Goal: Navigation & Orientation: Find specific page/section

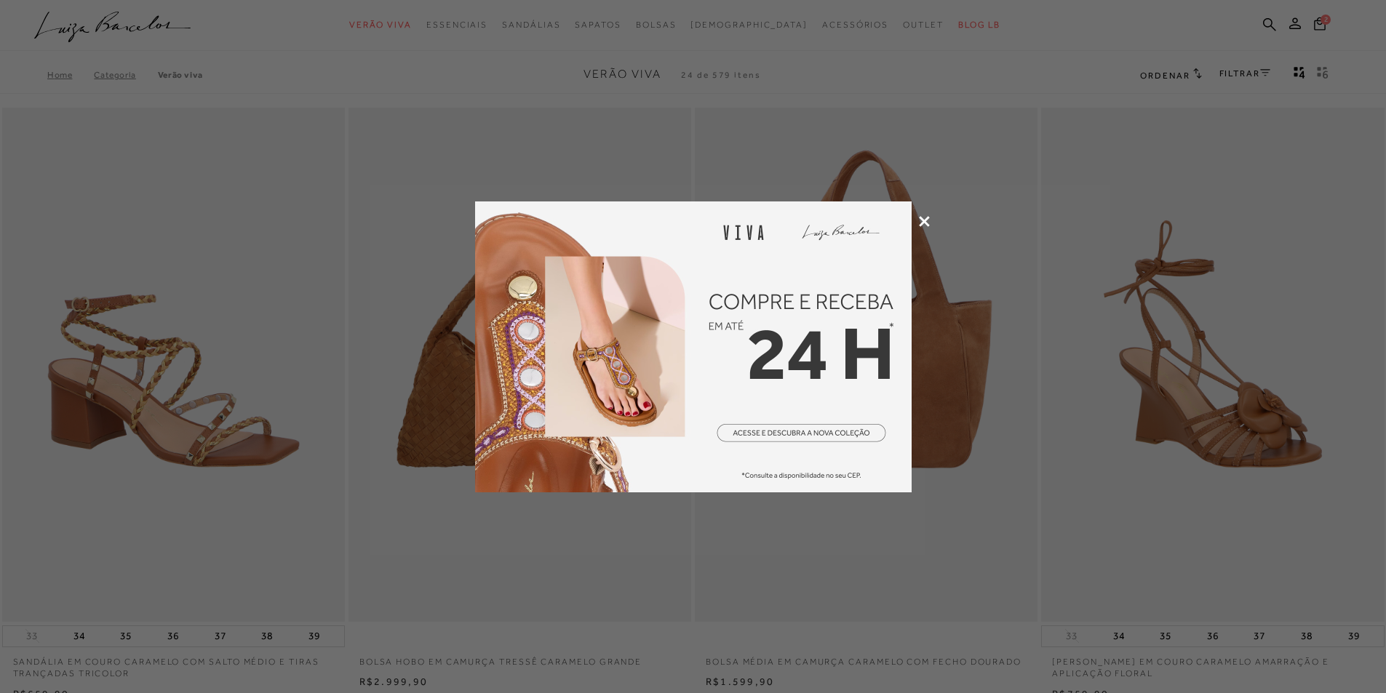
click at [926, 217] on icon at bounding box center [924, 221] width 11 height 11
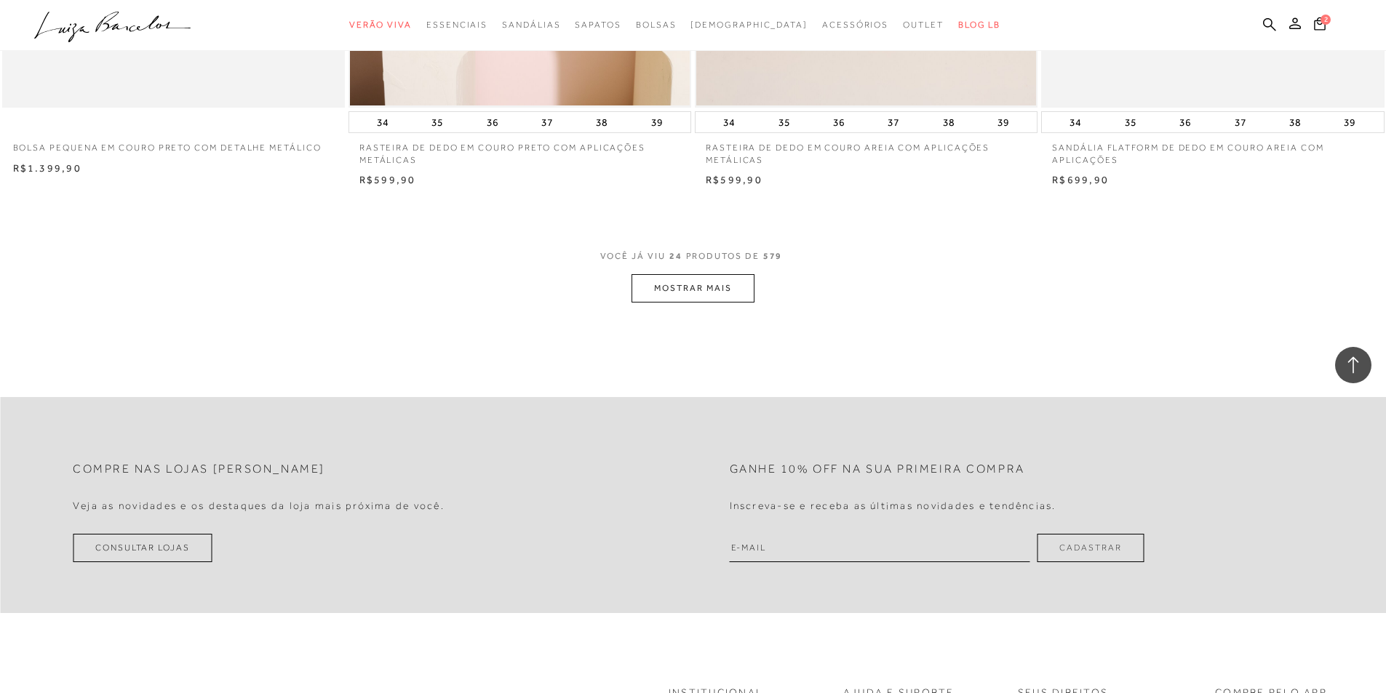
scroll to position [3564, 0]
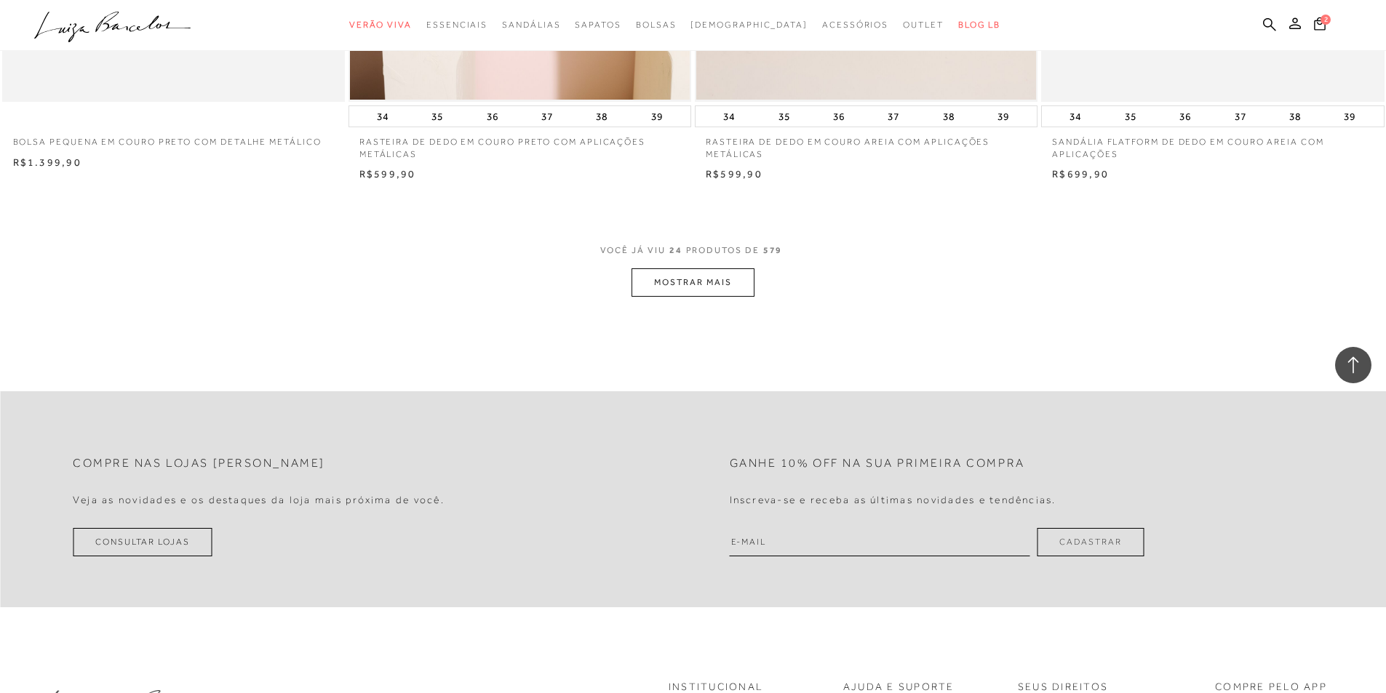
click at [705, 283] on button "MOSTRAR MAIS" at bounding box center [692, 282] width 122 height 28
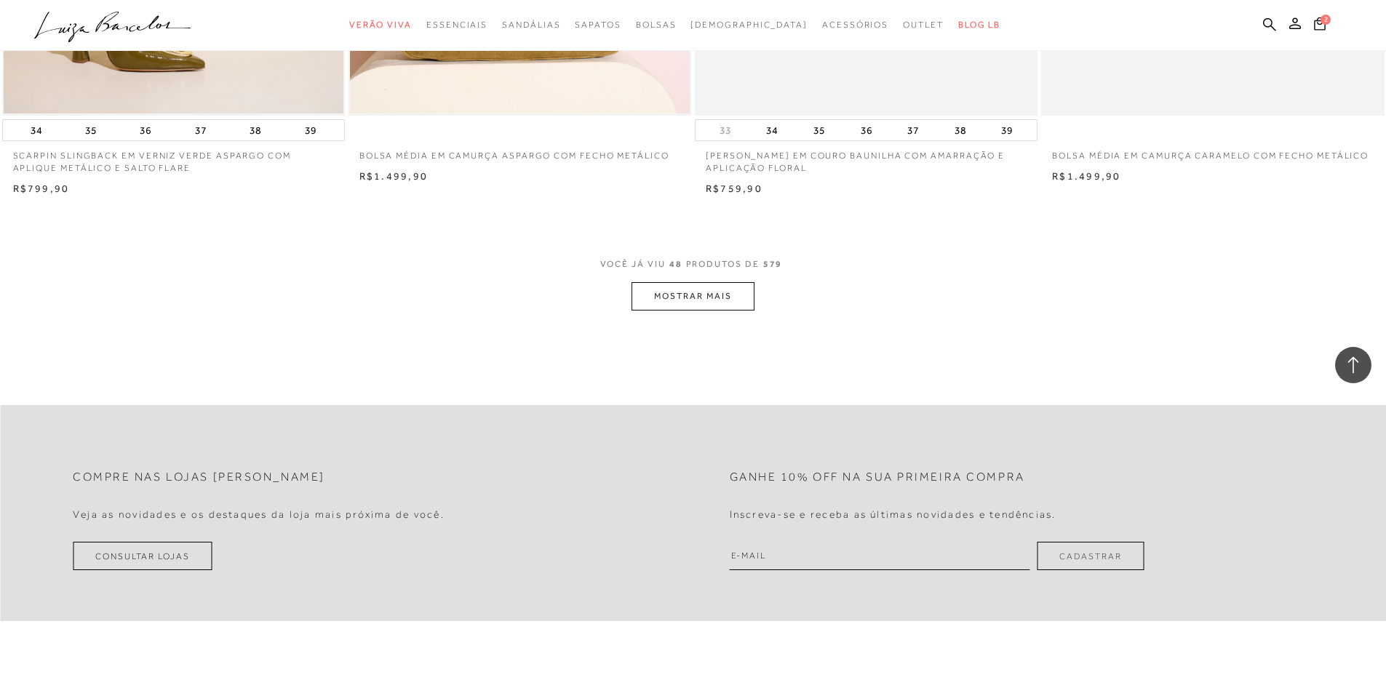
scroll to position [7273, 0]
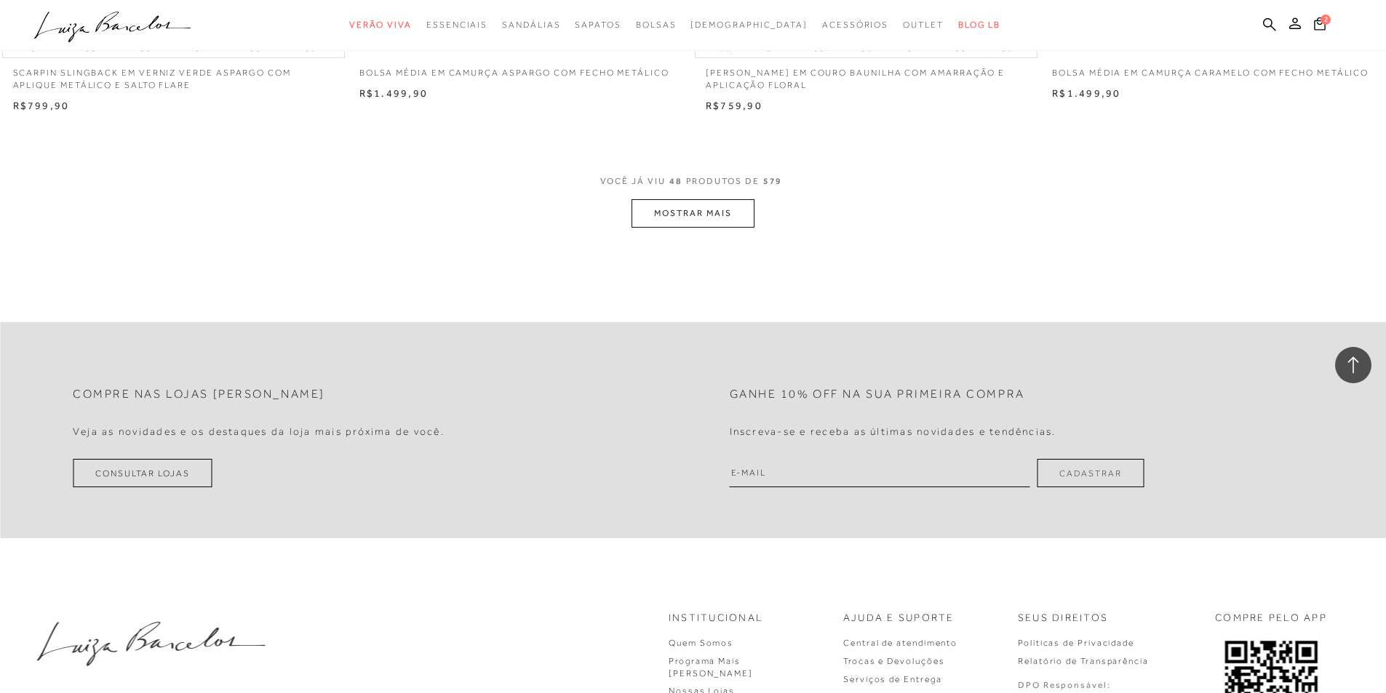
click at [747, 217] on button "MOSTRAR MAIS" at bounding box center [692, 213] width 122 height 28
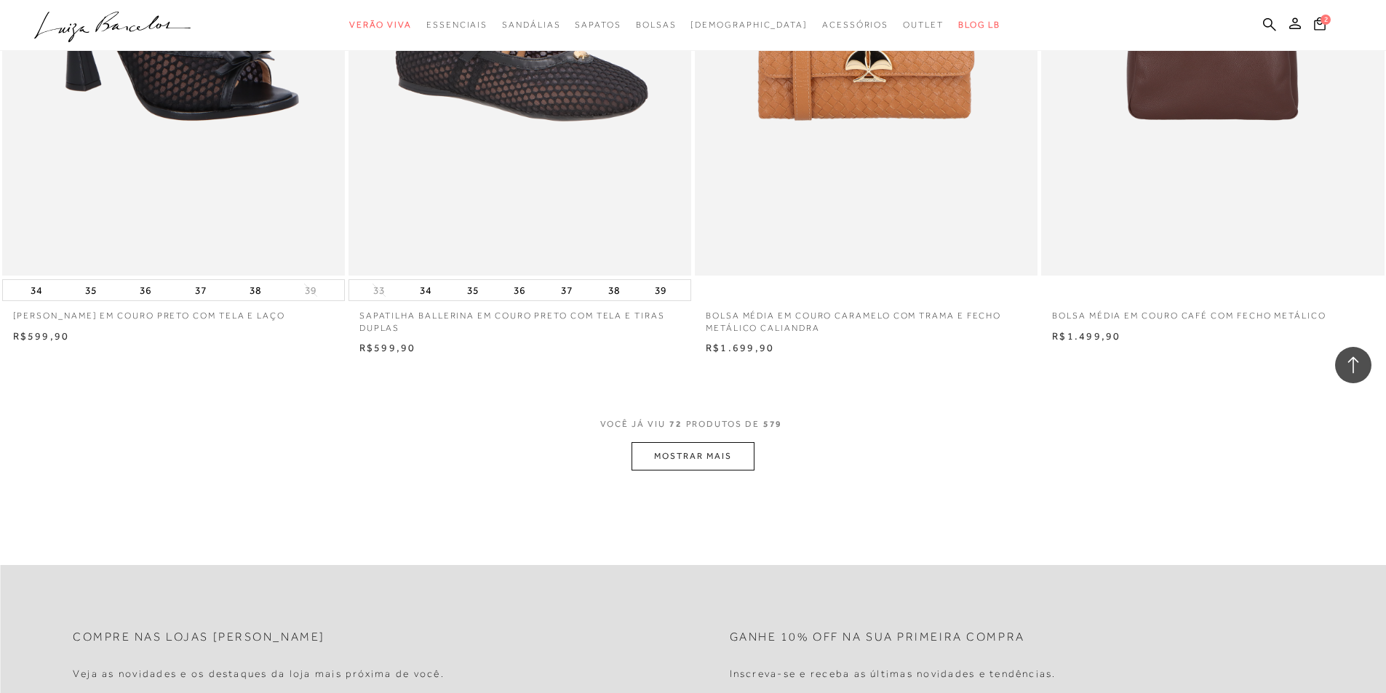
scroll to position [10837, 0]
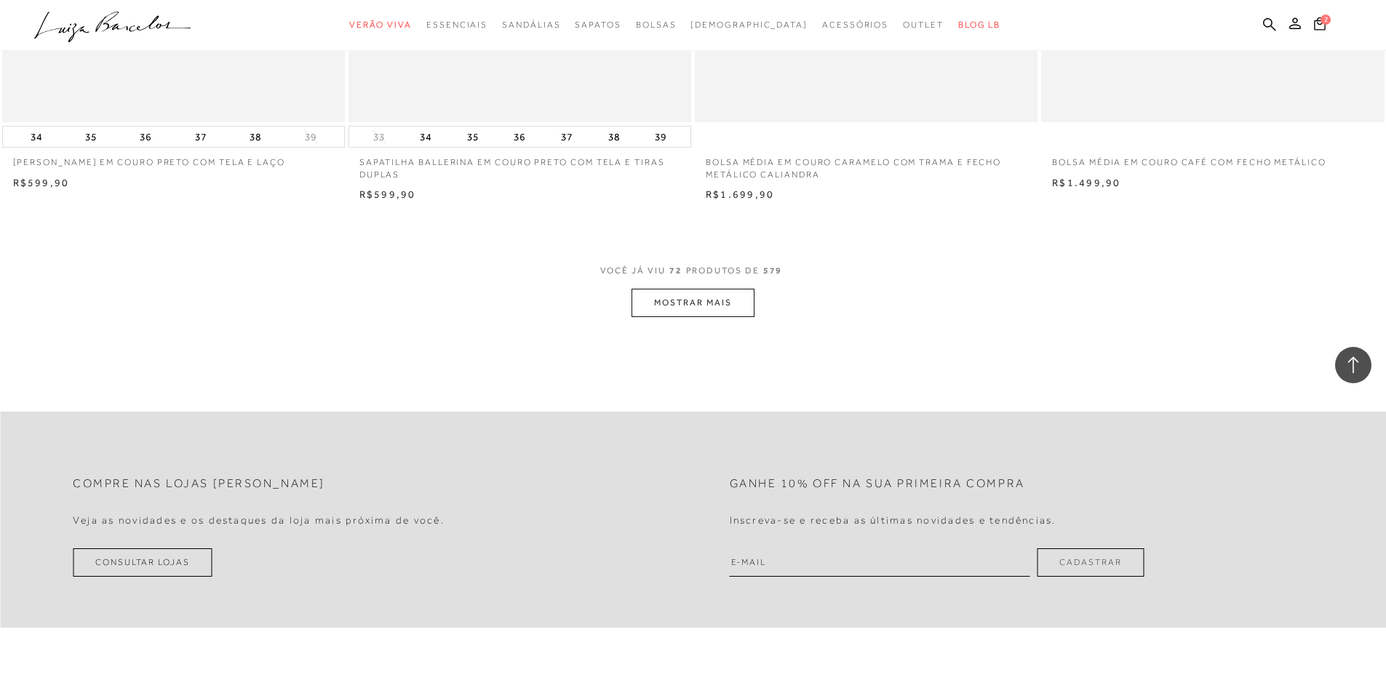
click at [690, 307] on button "MOSTRAR MAIS" at bounding box center [692, 303] width 122 height 28
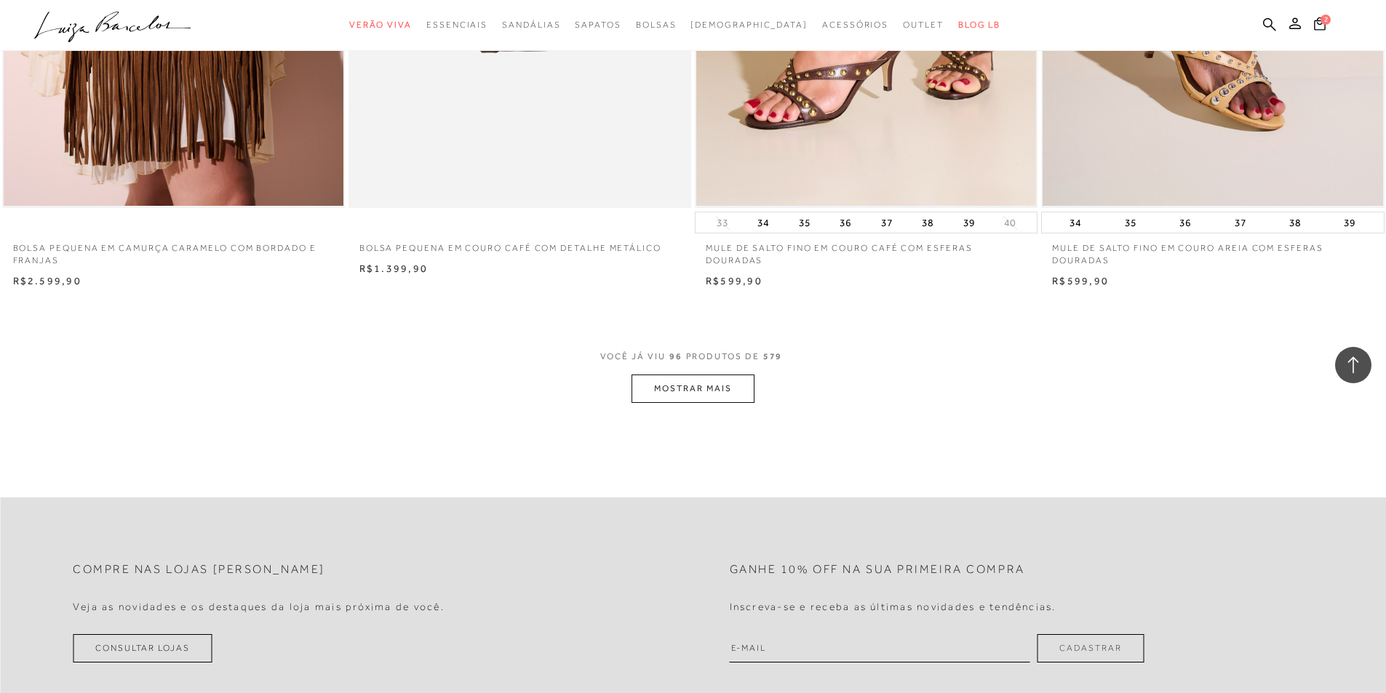
scroll to position [14401, 0]
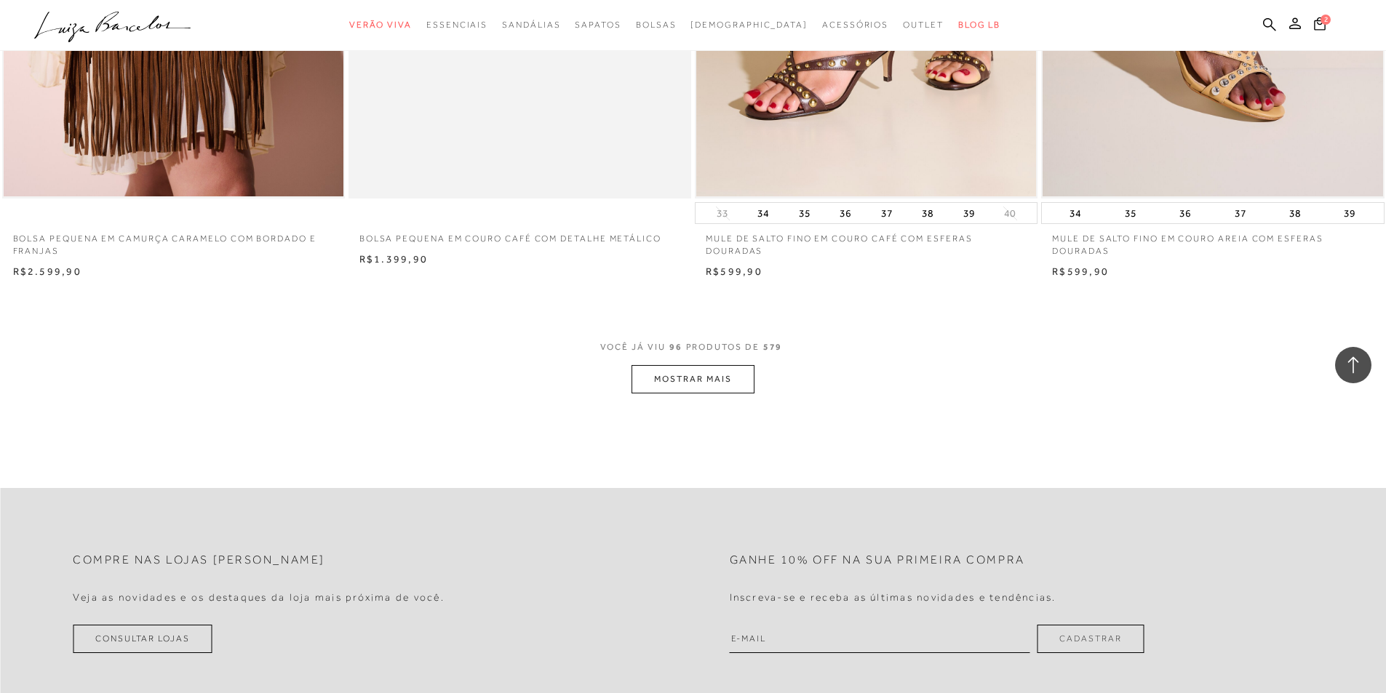
click at [660, 380] on button "MOSTRAR MAIS" at bounding box center [692, 379] width 122 height 28
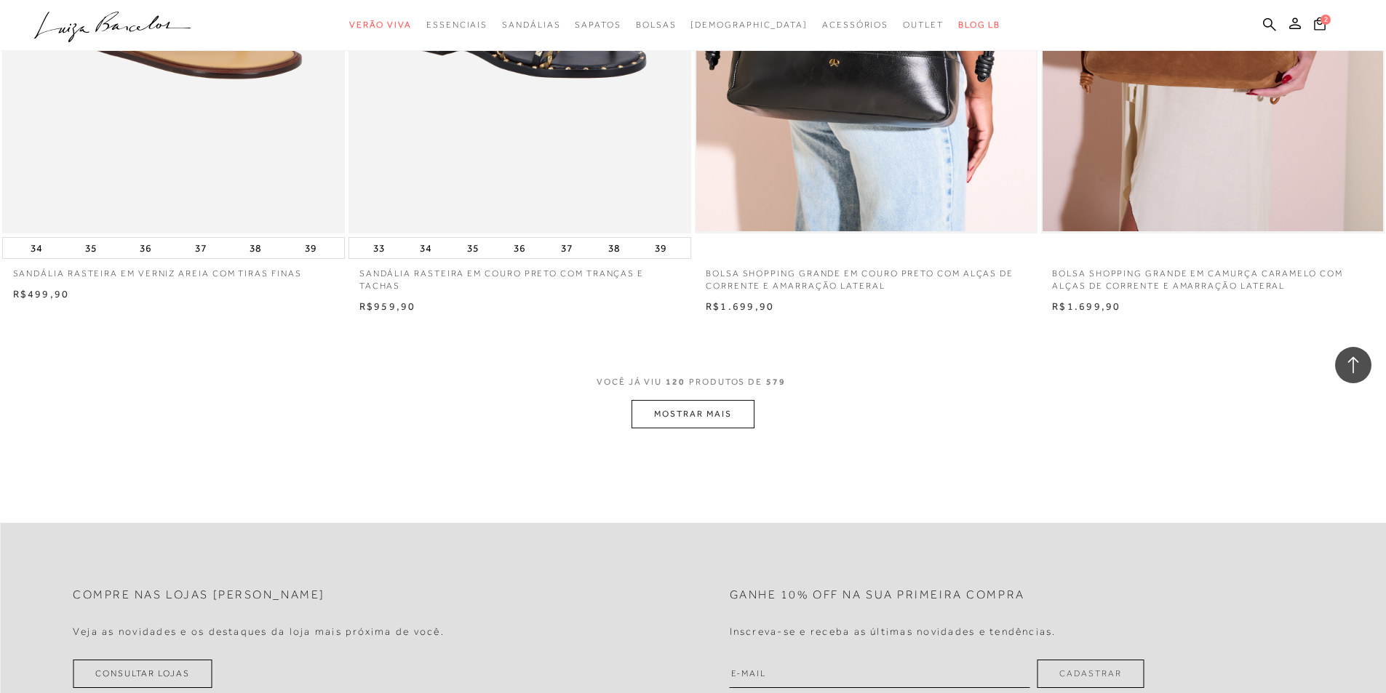
scroll to position [18038, 0]
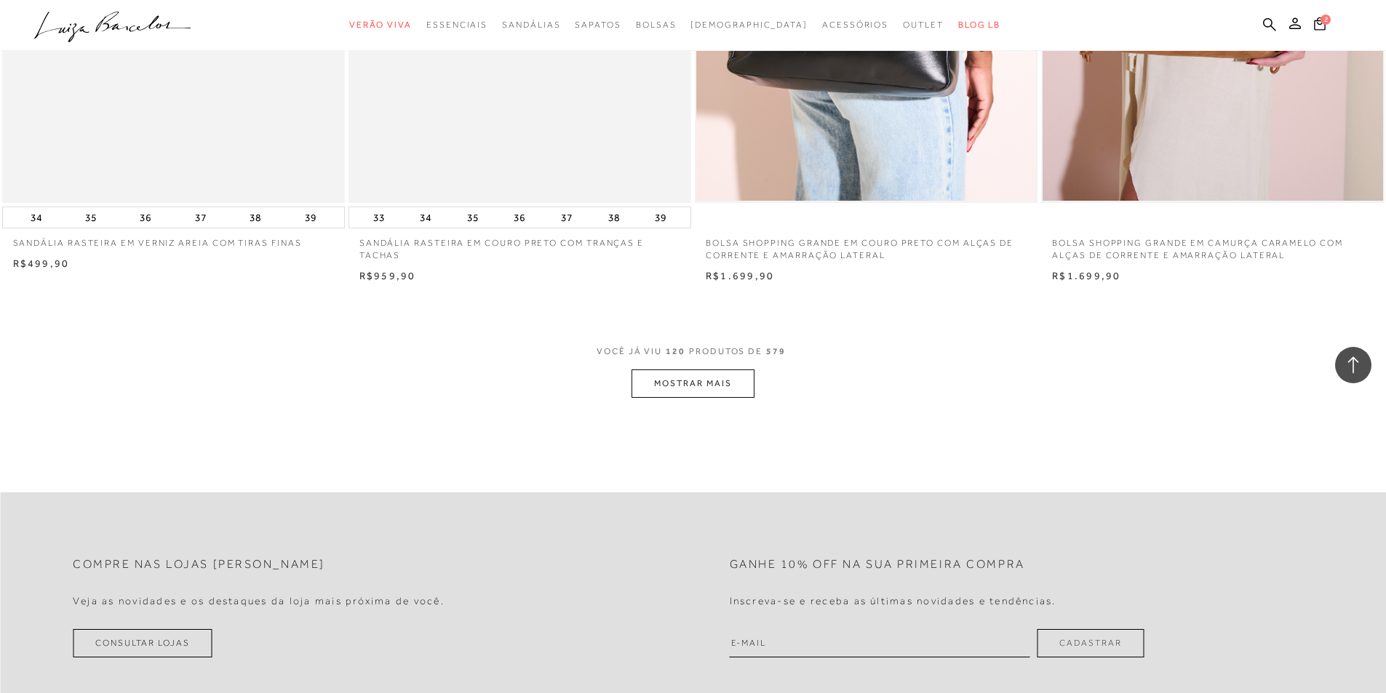
click at [662, 382] on button "MOSTRAR MAIS" at bounding box center [692, 383] width 122 height 28
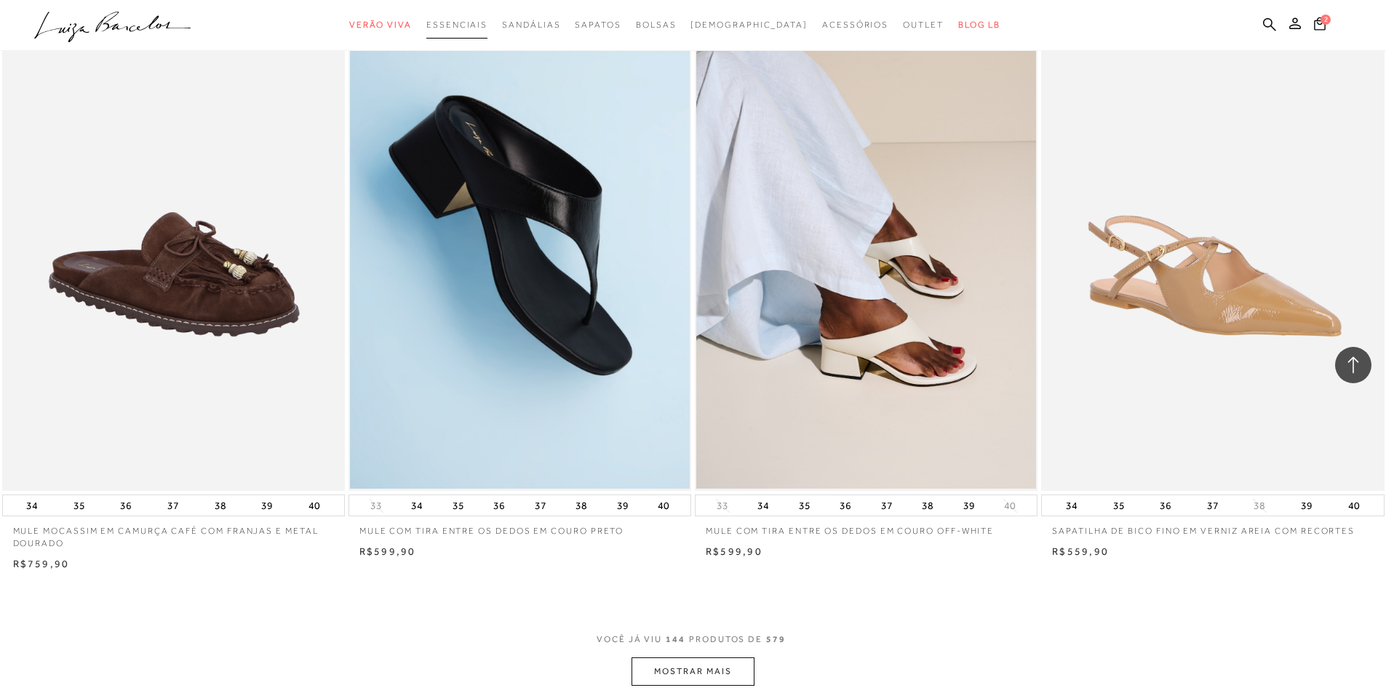
scroll to position [21311, 0]
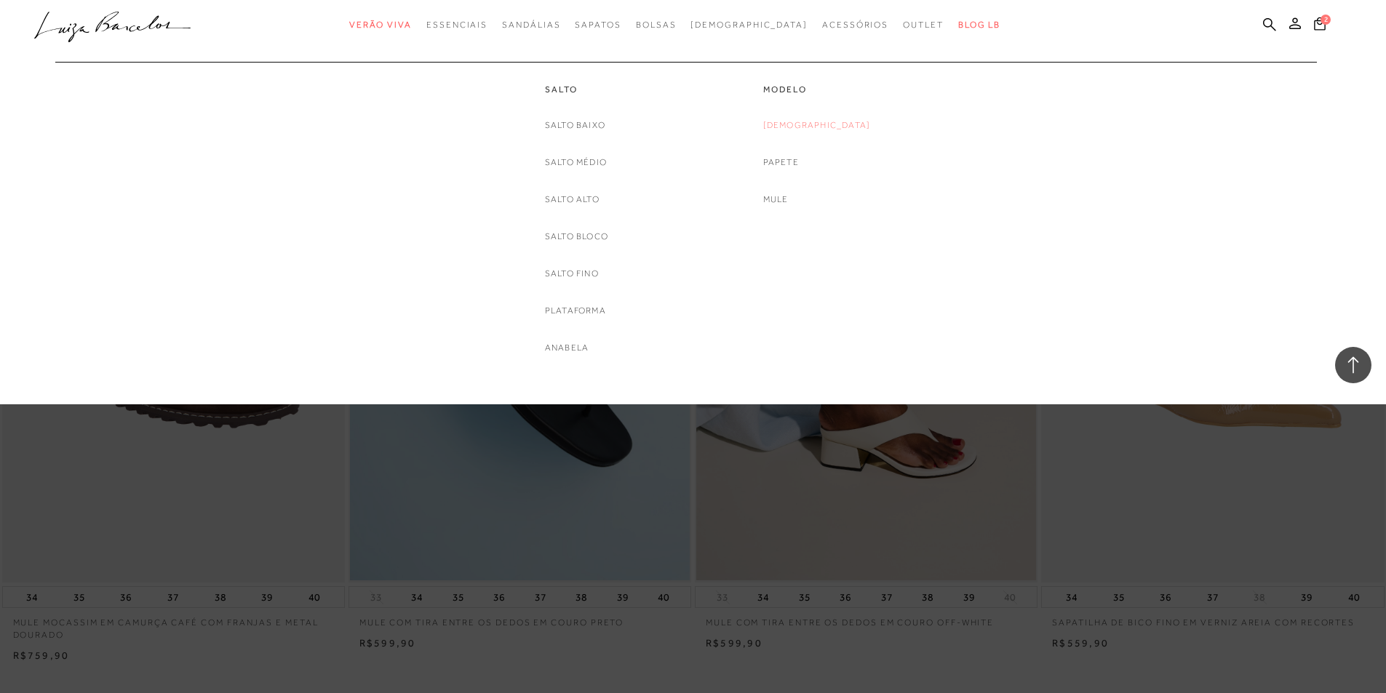
click at [828, 131] on link "[DEMOGRAPHIC_DATA]" at bounding box center [817, 125] width 108 height 15
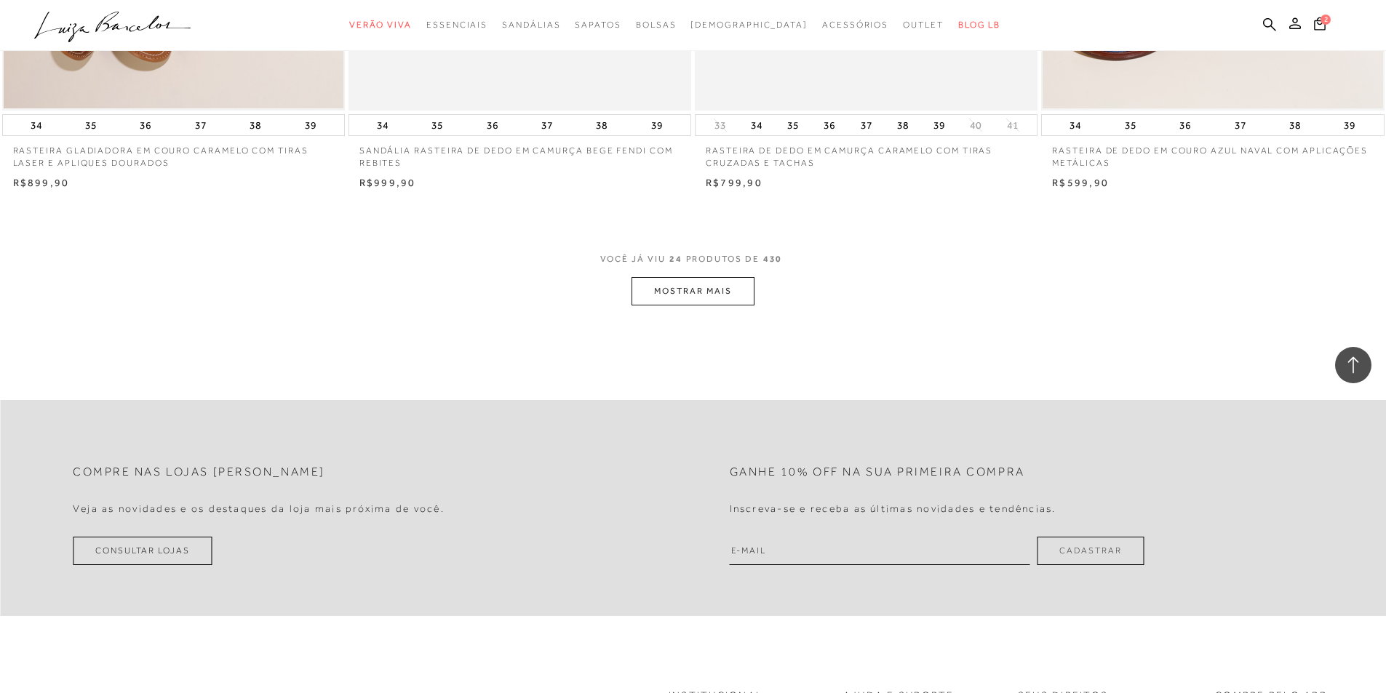
scroll to position [3564, 0]
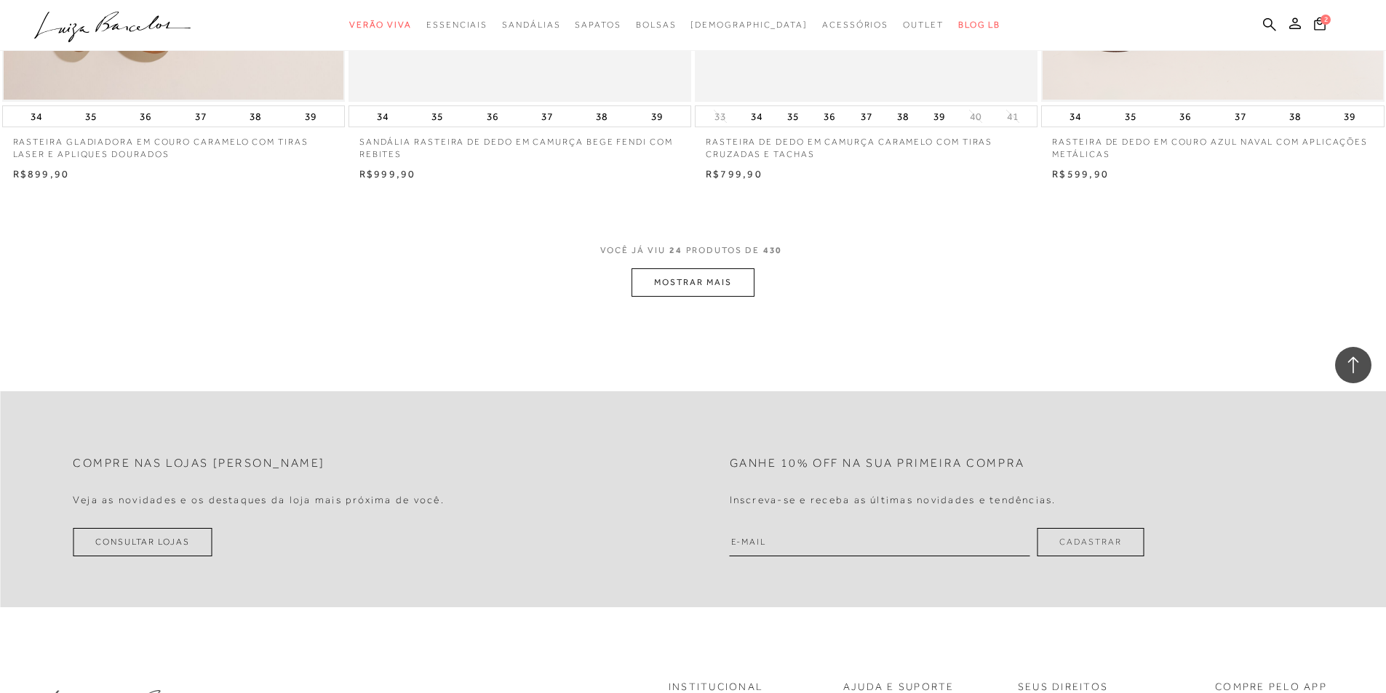
click at [708, 289] on button "MOSTRAR MAIS" at bounding box center [692, 282] width 122 height 28
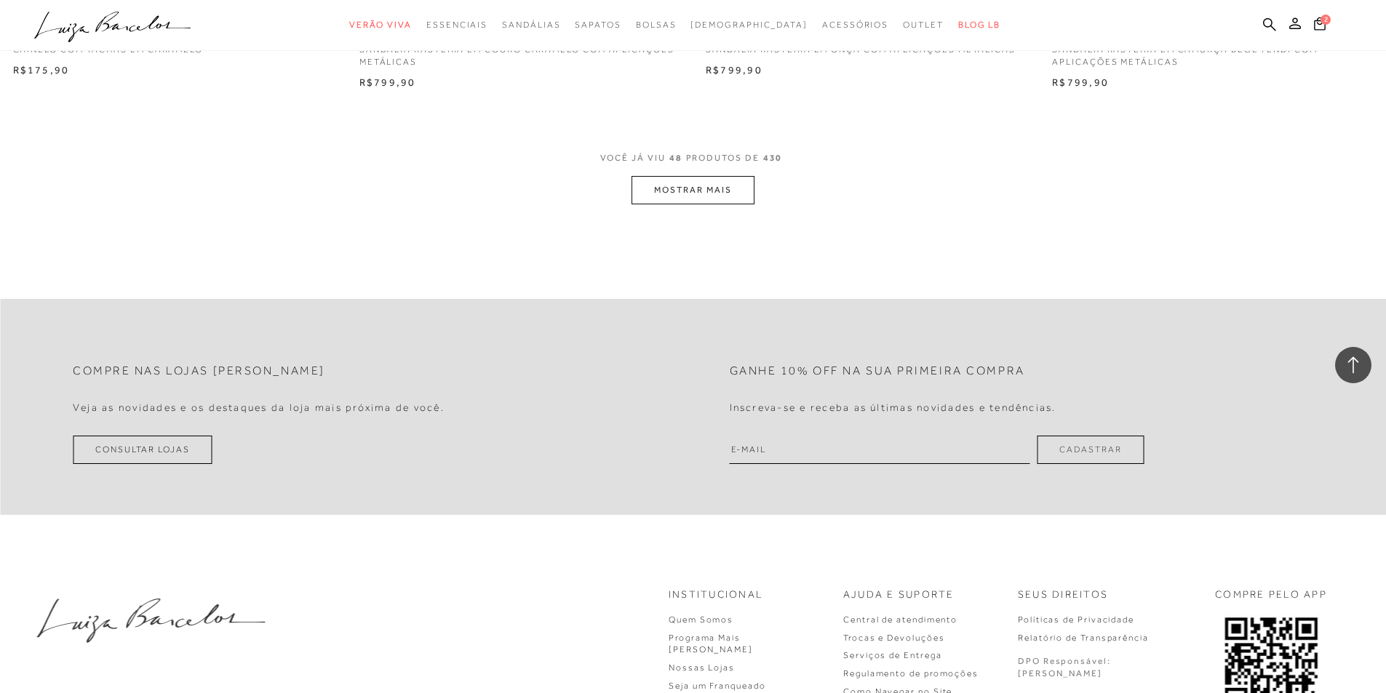
scroll to position [7346, 0]
